Goal: Check status: Check status

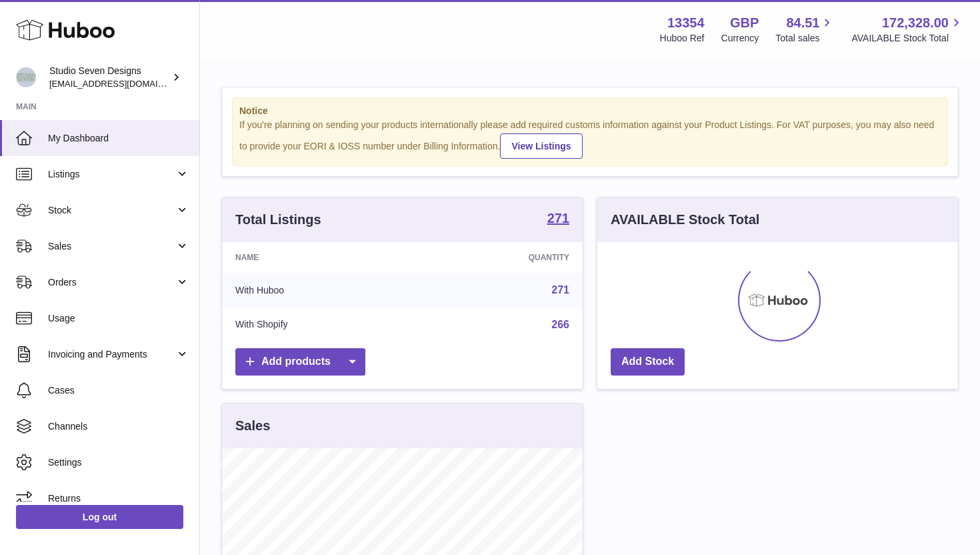
scroll to position [208, 361]
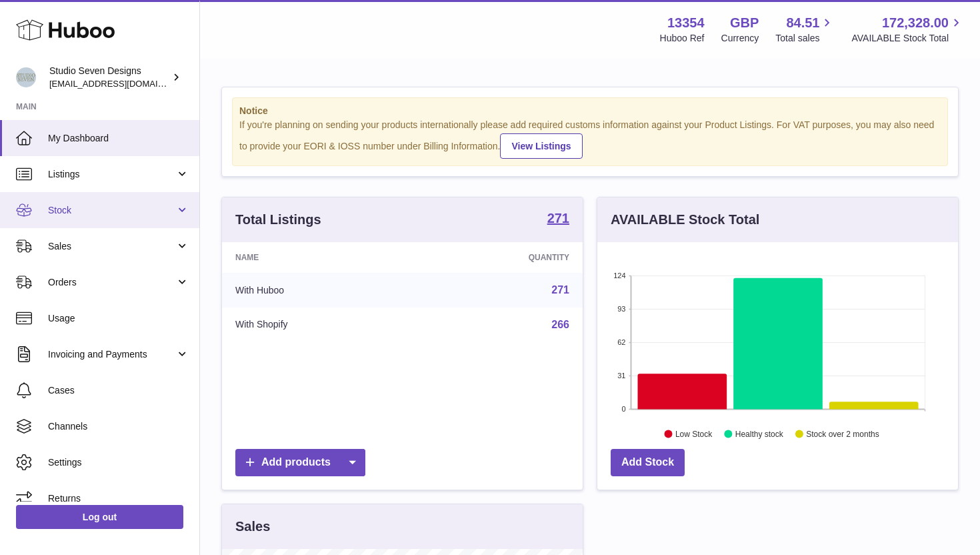
click at [153, 211] on span "Stock" at bounding box center [111, 210] width 127 height 13
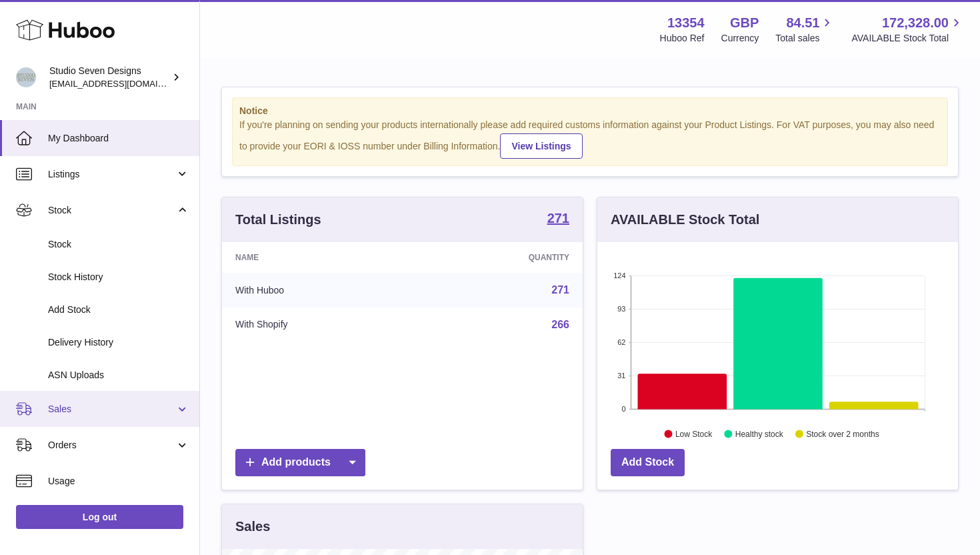
click at [123, 407] on span "Sales" at bounding box center [111, 409] width 127 height 13
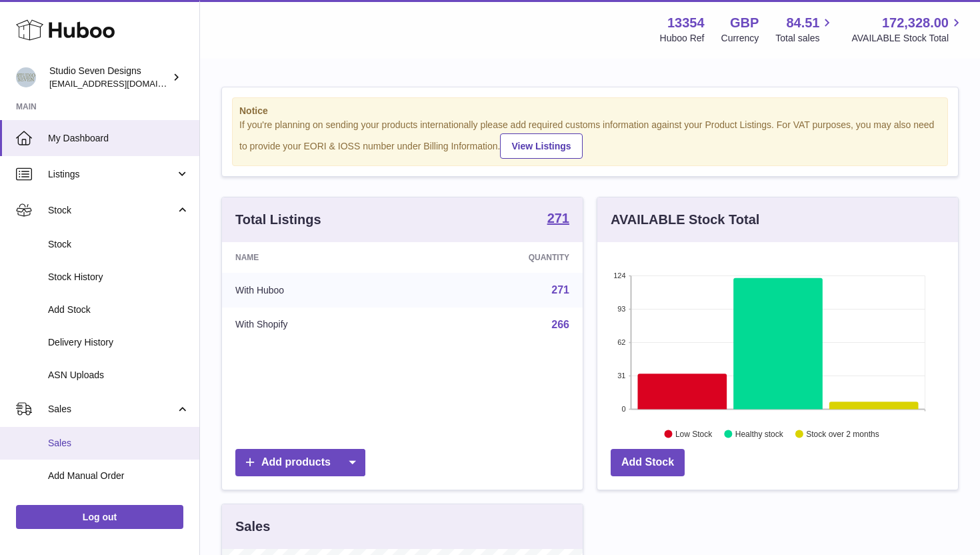
click at [128, 434] on link "Sales" at bounding box center [99, 443] width 199 height 33
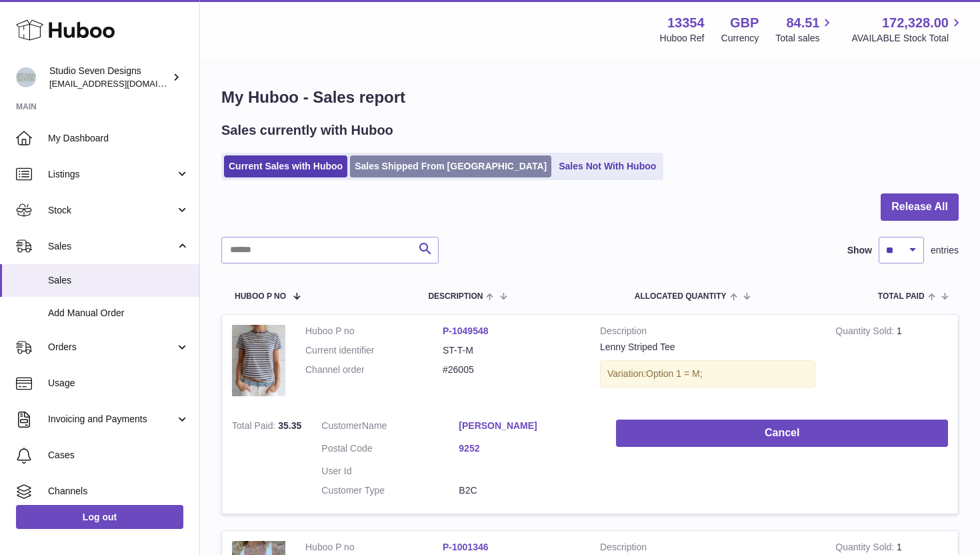
click at [380, 167] on link "Sales Shipped From Huboo" at bounding box center [450, 166] width 201 height 22
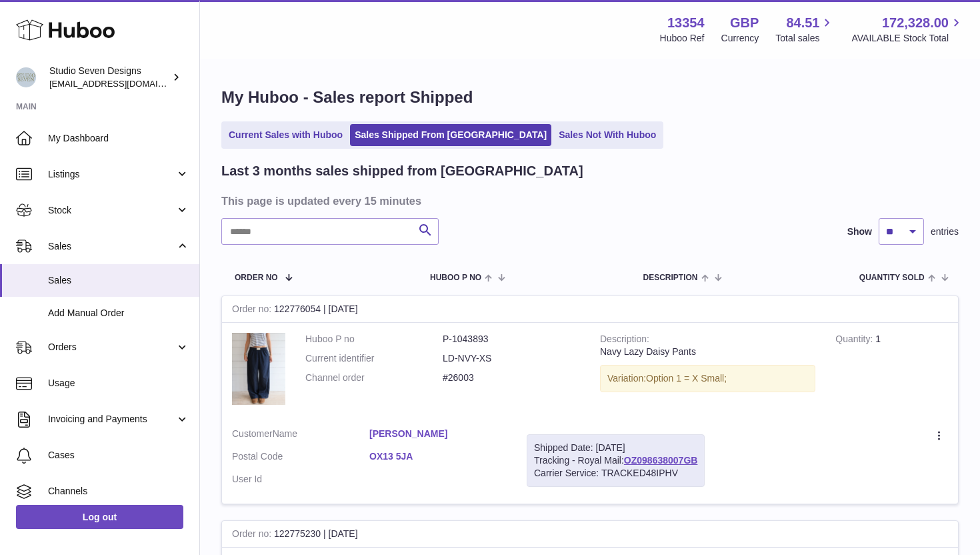
click at [295, 235] on input "text" at bounding box center [329, 231] width 217 height 27
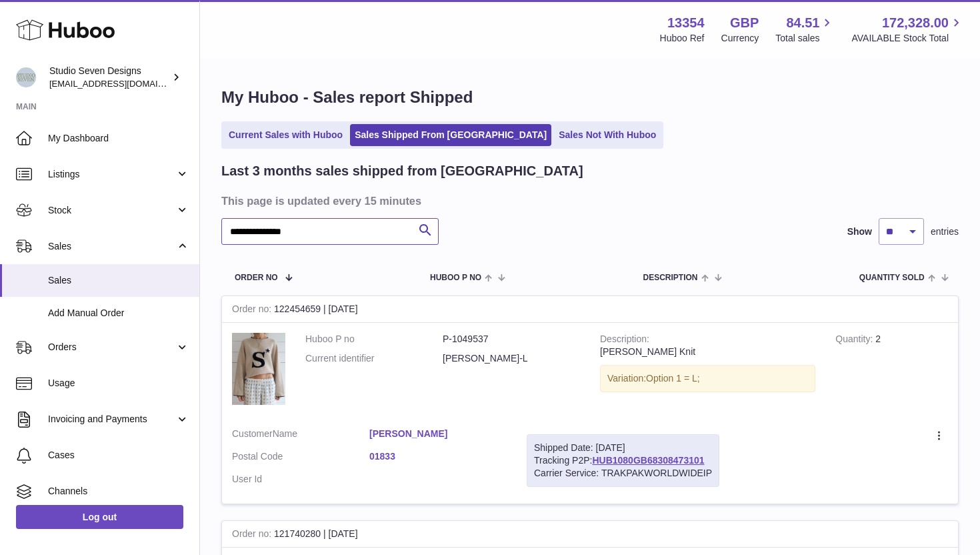
scroll to position [18, 0]
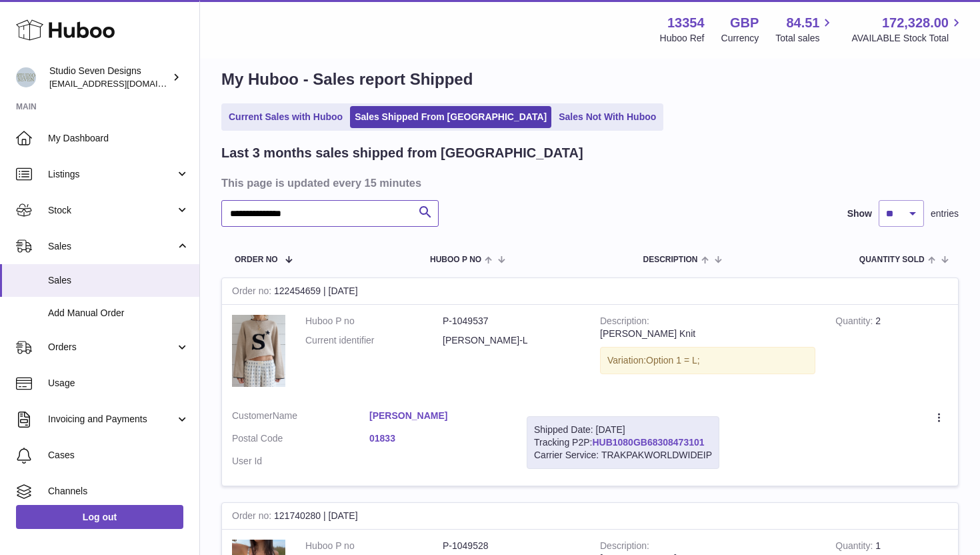
type input "**********"
click at [675, 447] on link "HUB1080GB68308473101" at bounding box center [648, 442] width 112 height 11
